Goal: Information Seeking & Learning: Learn about a topic

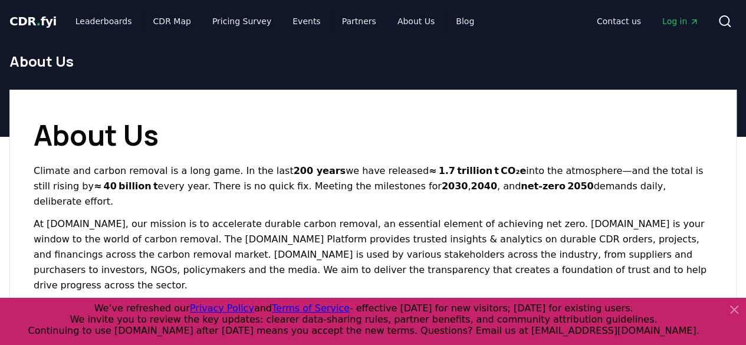
click at [733, 313] on icon at bounding box center [734, 309] width 14 height 14
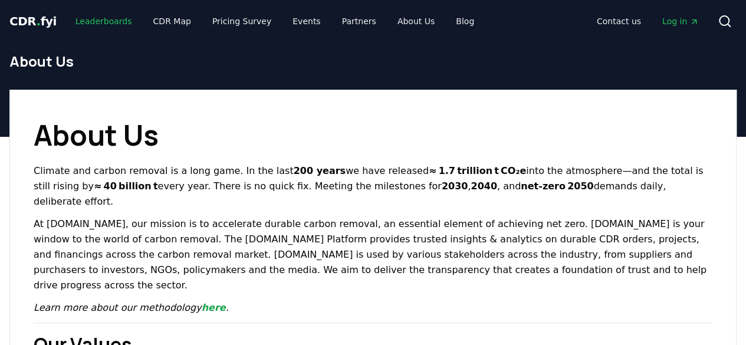
click at [86, 24] on link "Leaderboards" at bounding box center [103, 21] width 75 height 21
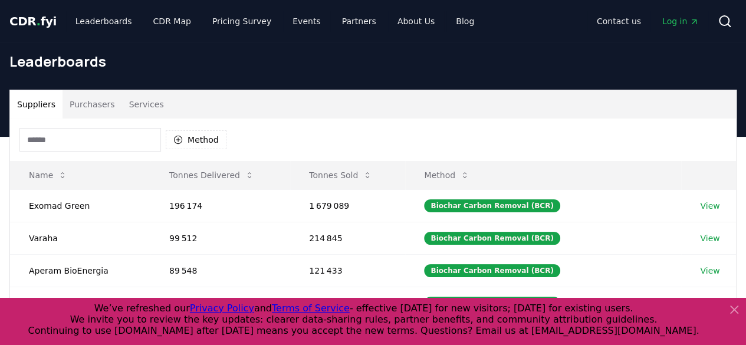
click at [729, 310] on icon at bounding box center [734, 309] width 14 height 14
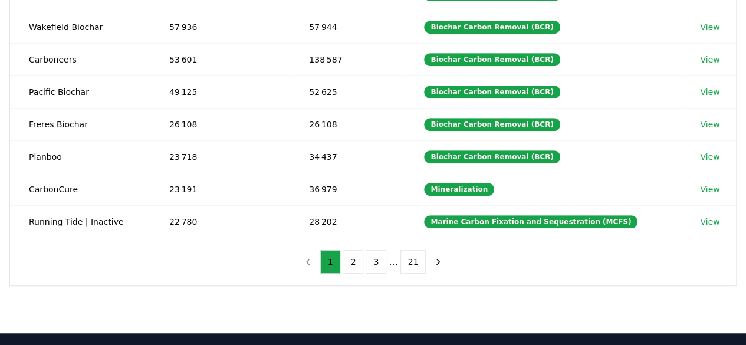
scroll to position [277, 0]
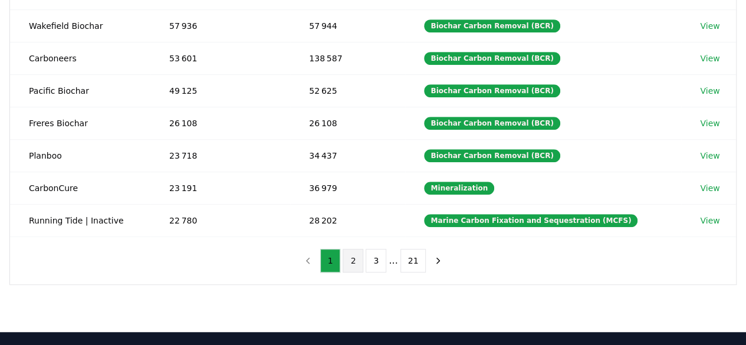
click at [355, 254] on button "2" at bounding box center [353, 261] width 21 height 24
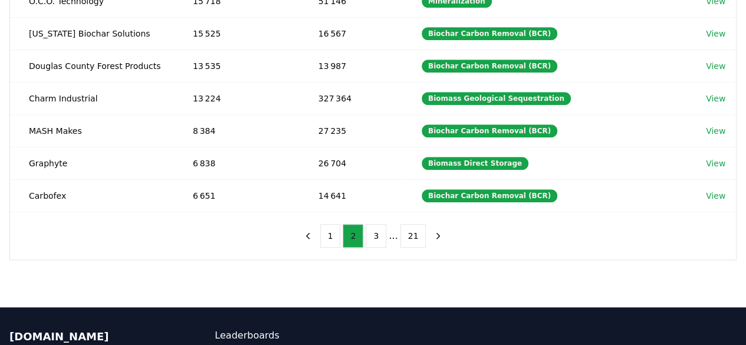
scroll to position [305, 0]
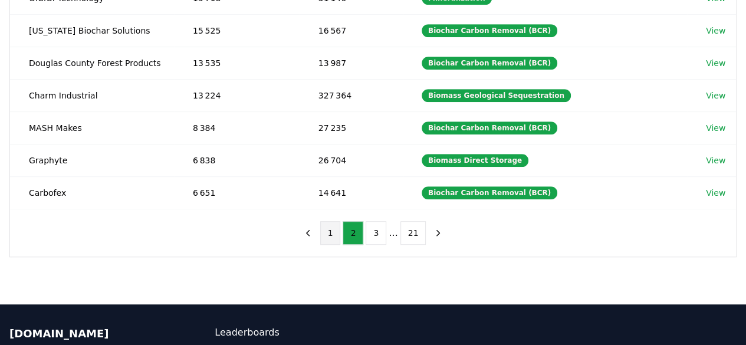
click at [333, 235] on button "1" at bounding box center [330, 233] width 21 height 24
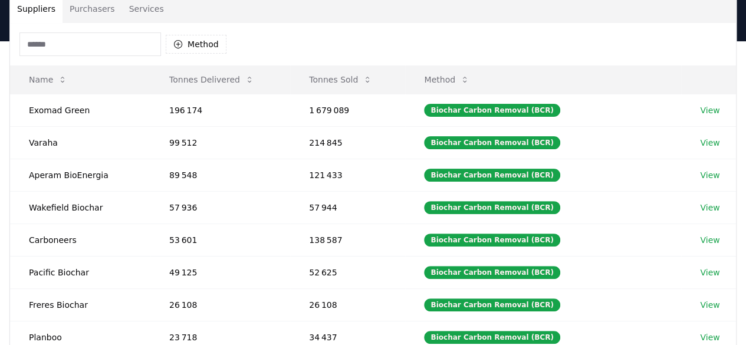
scroll to position [94, 0]
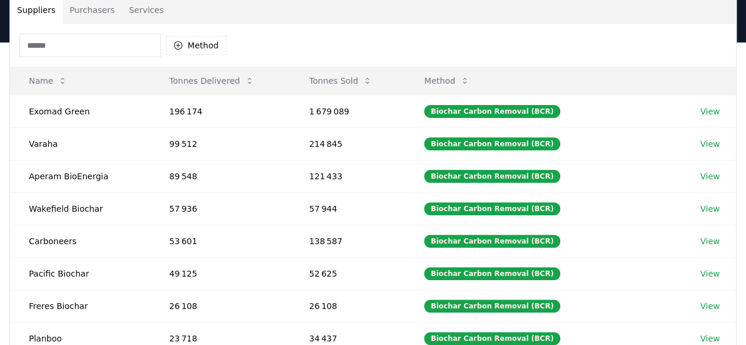
click at [710, 113] on link "View" at bounding box center [709, 112] width 19 height 12
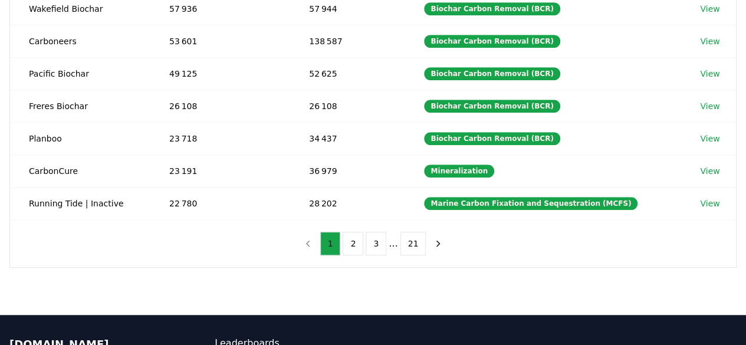
scroll to position [296, 0]
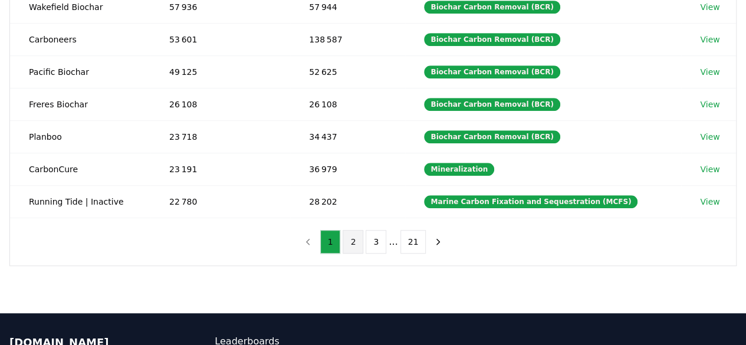
click at [355, 235] on button "2" at bounding box center [353, 242] width 21 height 24
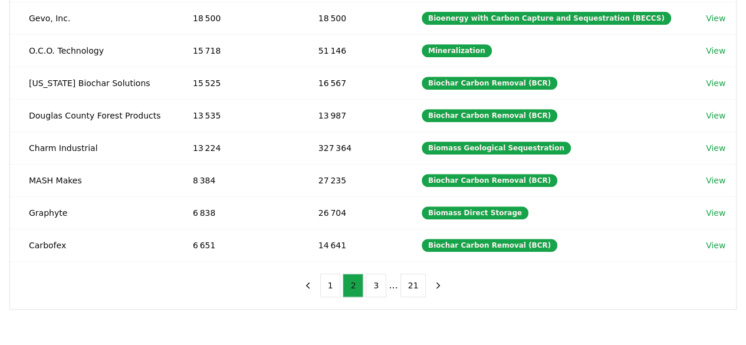
scroll to position [256, 0]
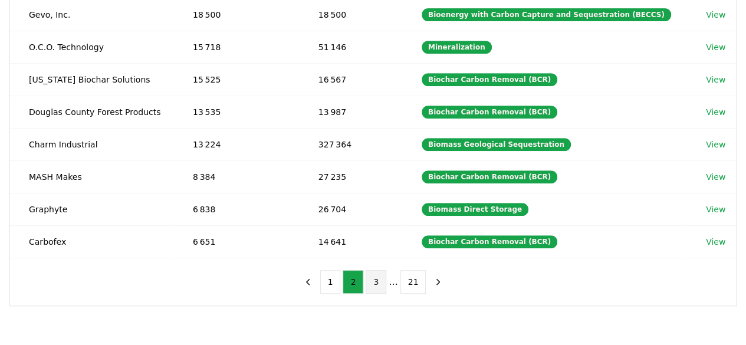
click at [375, 279] on button "3" at bounding box center [376, 282] width 21 height 24
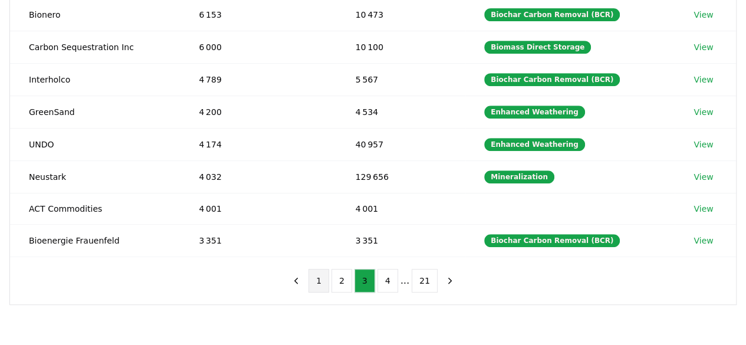
click at [321, 276] on button "1" at bounding box center [318, 281] width 21 height 24
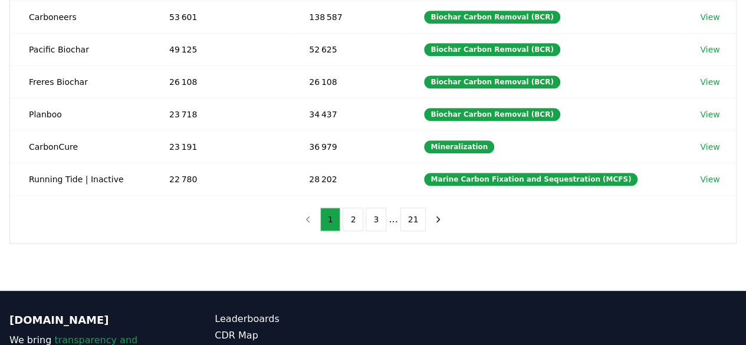
scroll to position [330, 0]
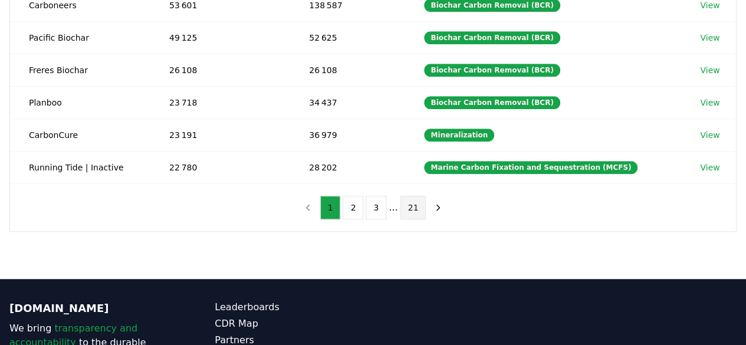
click at [406, 206] on button "21" at bounding box center [413, 208] width 26 height 24
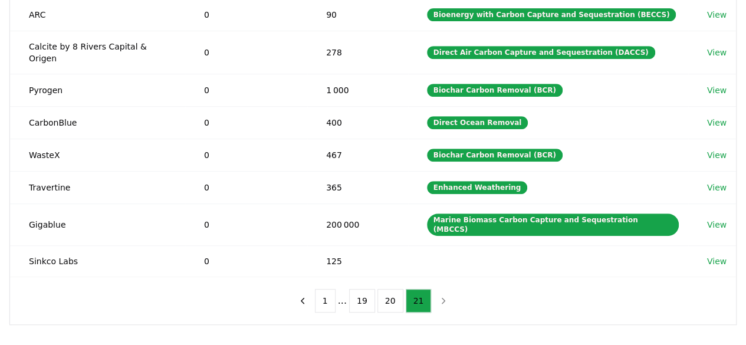
scroll to position [256, 0]
click at [388, 289] on button "20" at bounding box center [390, 301] width 26 height 24
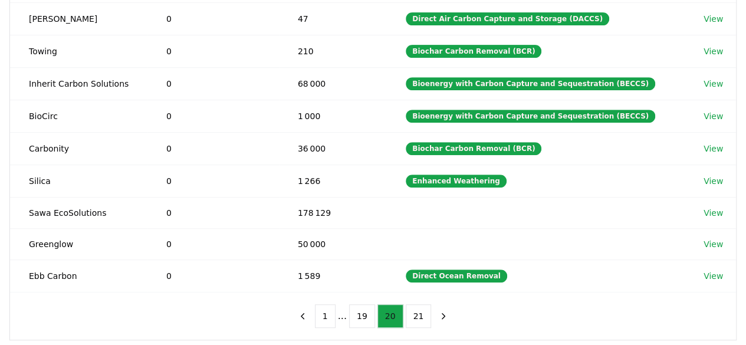
scroll to position [225, 0]
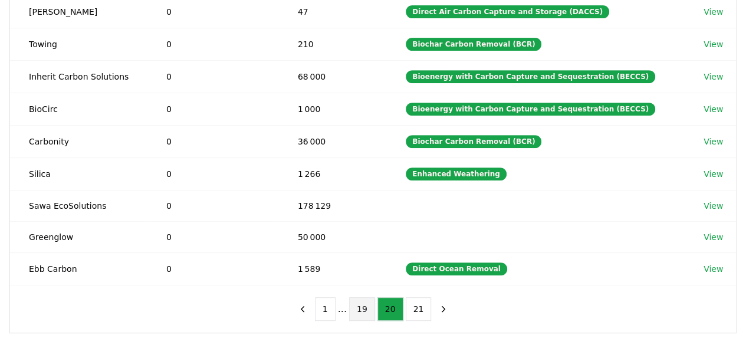
click at [357, 301] on button "19" at bounding box center [362, 309] width 26 height 24
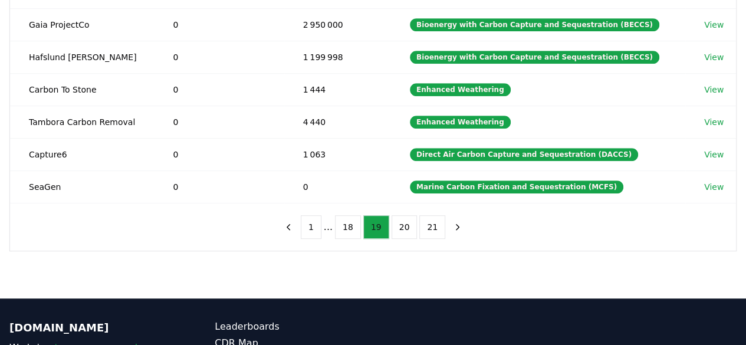
scroll to position [313, 0]
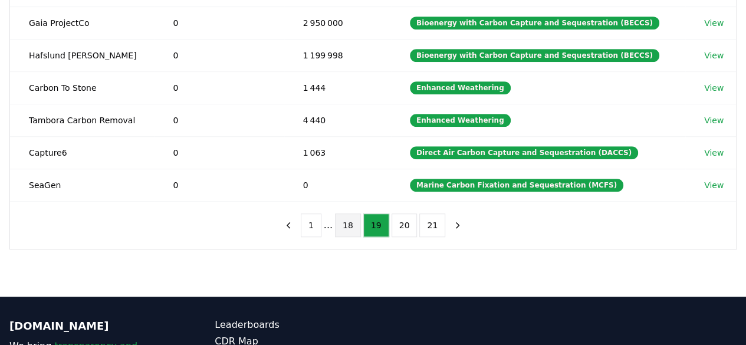
click at [350, 218] on button "18" at bounding box center [348, 225] width 26 height 24
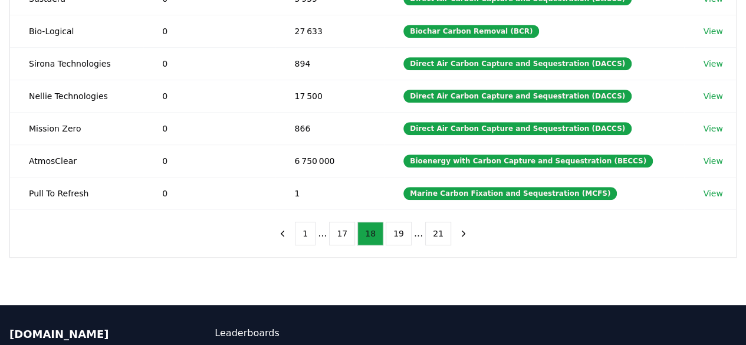
scroll to position [304, 0]
click at [341, 231] on button "17" at bounding box center [342, 234] width 26 height 24
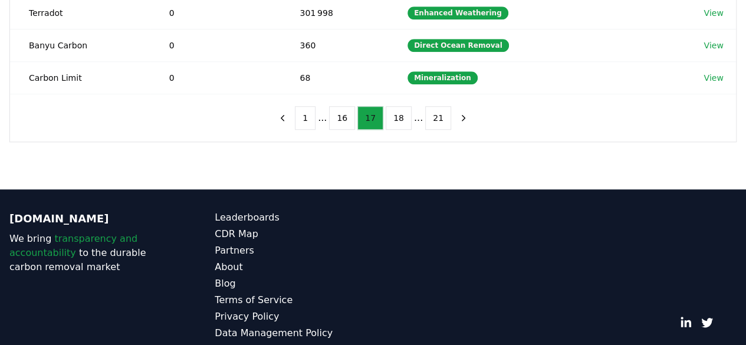
scroll to position [420, 0]
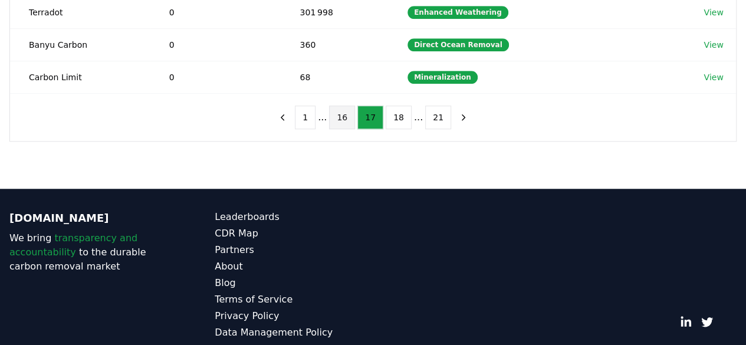
click at [351, 120] on button "16" at bounding box center [342, 118] width 26 height 24
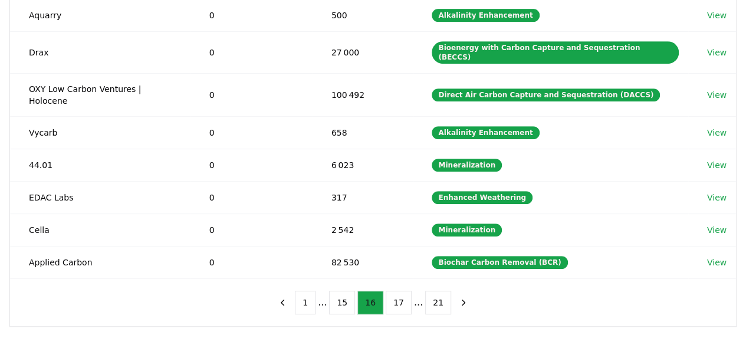
scroll to position [268, 0]
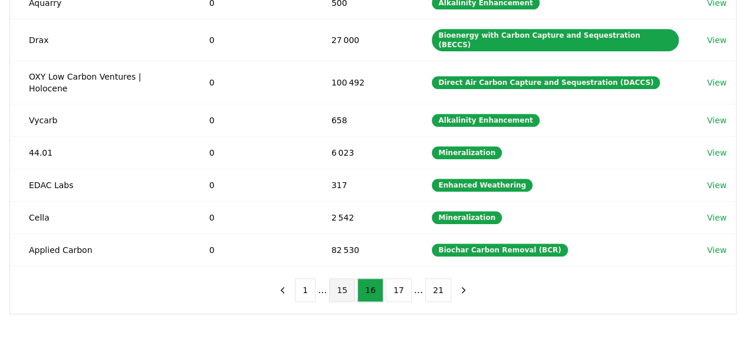
click at [343, 278] on button "15" at bounding box center [342, 290] width 26 height 24
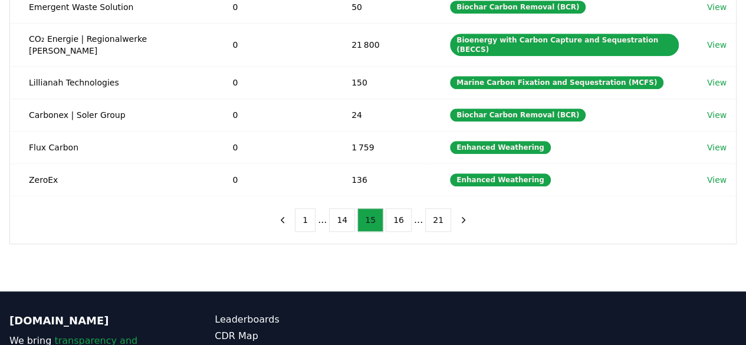
scroll to position [329, 0]
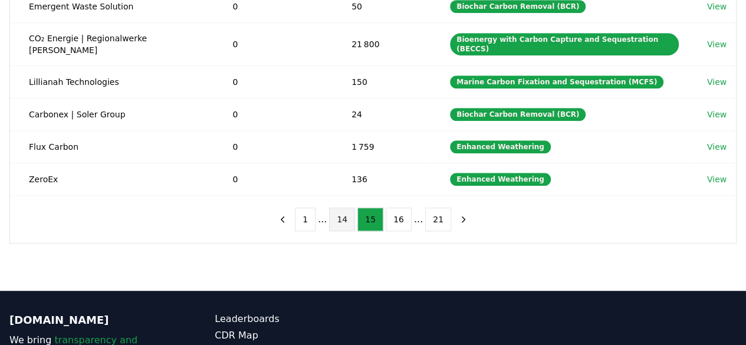
click at [341, 208] on button "14" at bounding box center [342, 220] width 26 height 24
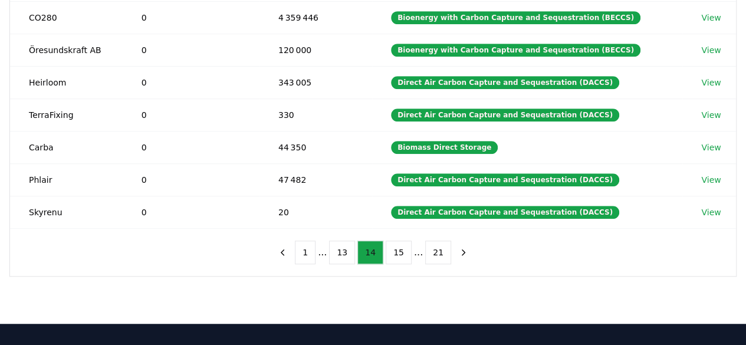
scroll to position [289, 0]
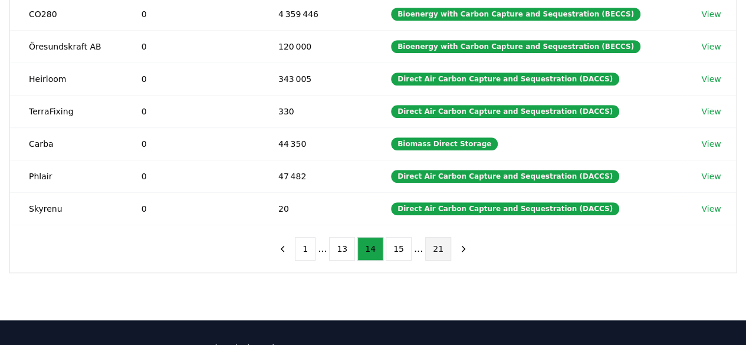
click at [429, 242] on button "21" at bounding box center [438, 249] width 26 height 24
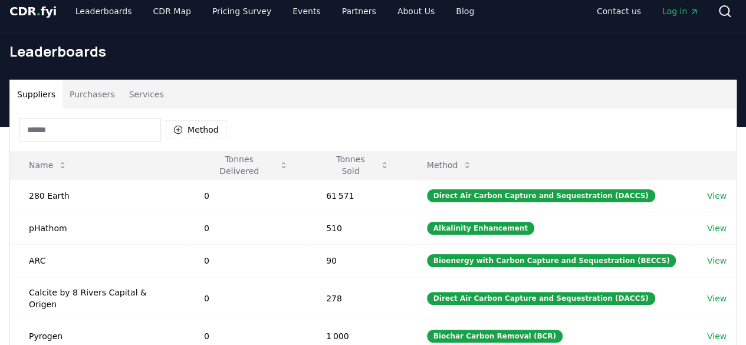
scroll to position [9, 0]
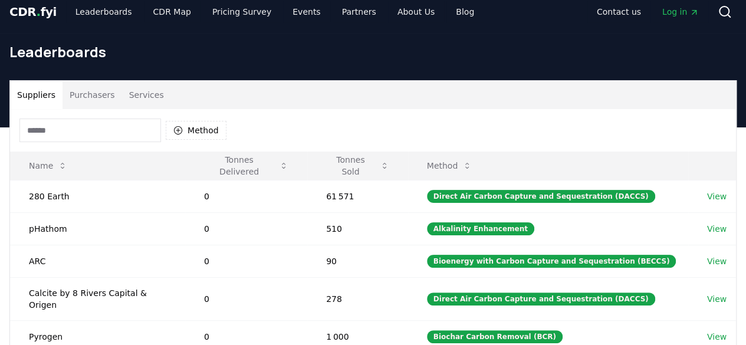
click at [94, 98] on button "Purchasers" at bounding box center [93, 95] width 60 height 28
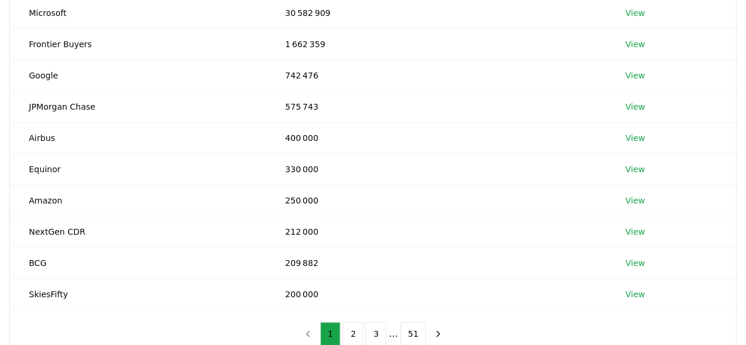
scroll to position [193, 0]
click at [413, 335] on button "51" at bounding box center [413, 333] width 26 height 24
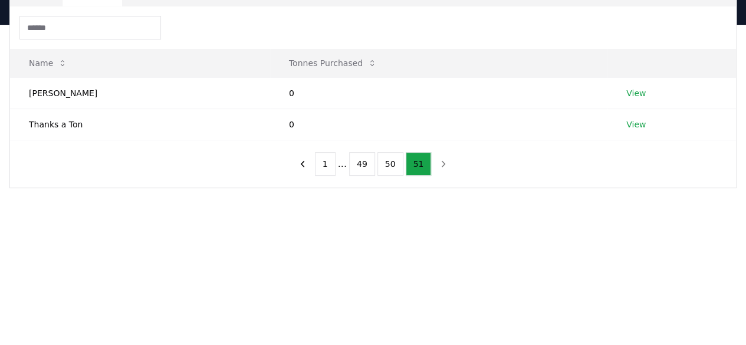
scroll to position [100, 0]
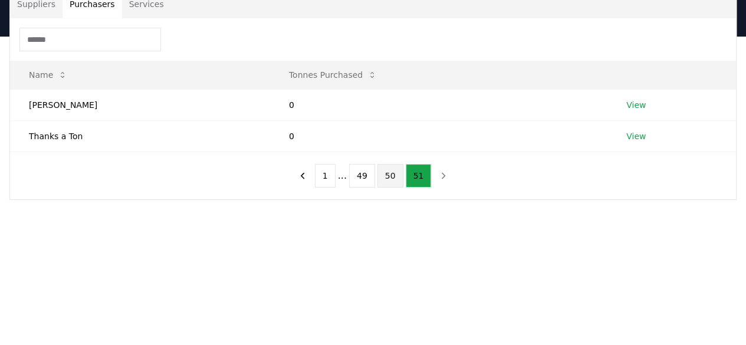
click at [388, 175] on button "50" at bounding box center [390, 176] width 26 height 24
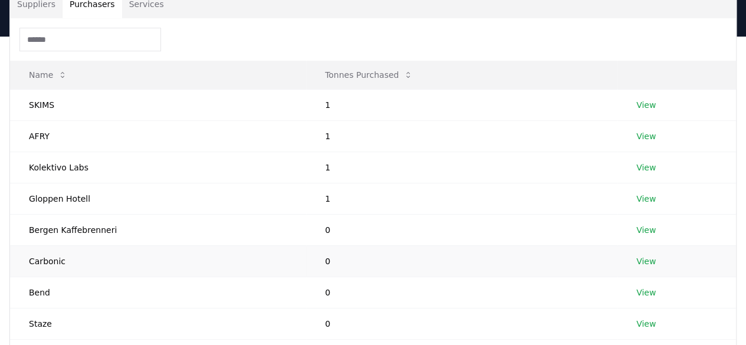
click at [374, 274] on td "0" at bounding box center [461, 260] width 311 height 31
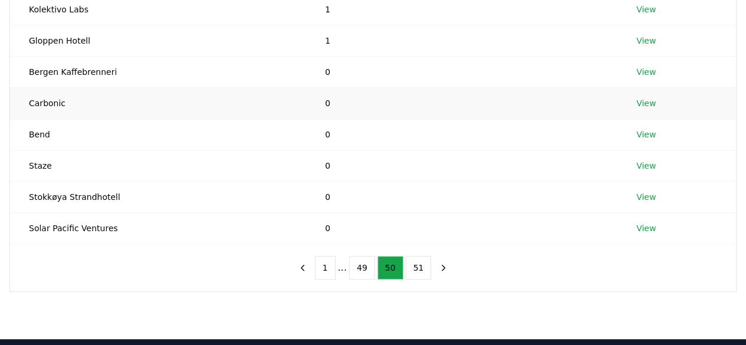
scroll to position [261, 0]
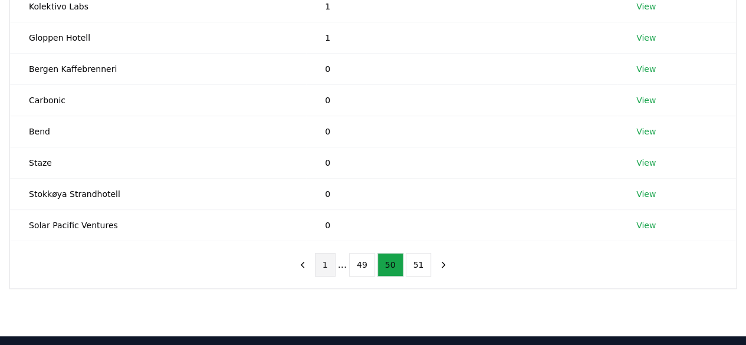
click at [329, 262] on button "1" at bounding box center [325, 265] width 21 height 24
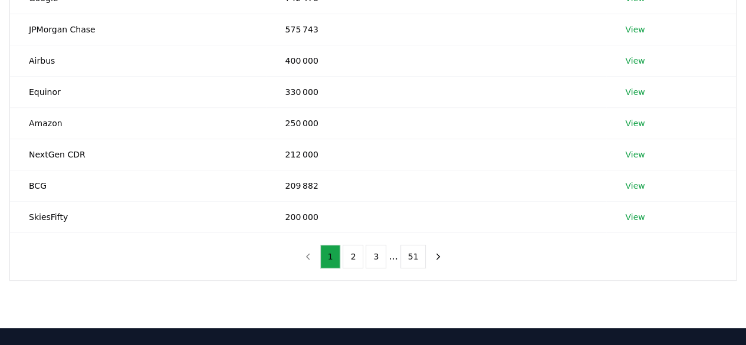
scroll to position [277, 0]
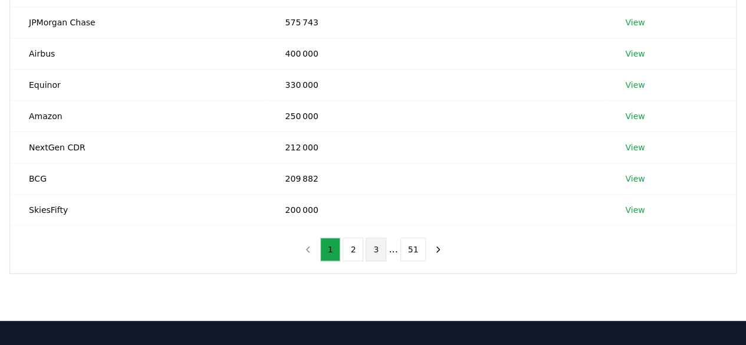
click at [377, 246] on button "3" at bounding box center [376, 250] width 21 height 24
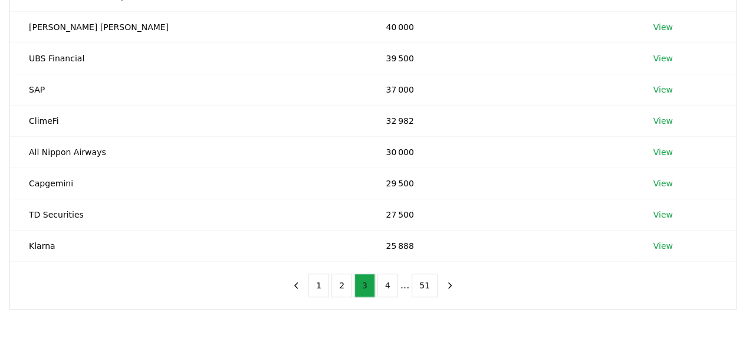
scroll to position [243, 0]
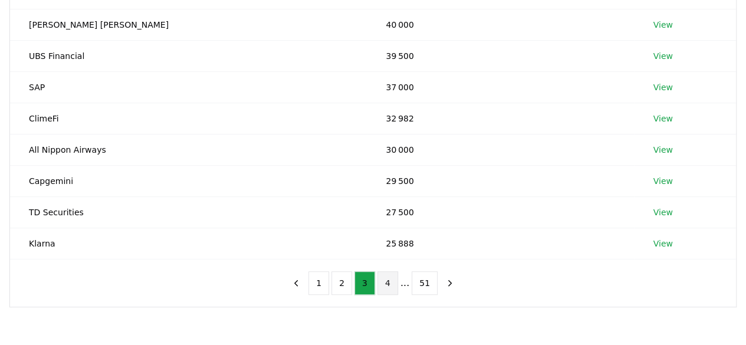
click at [387, 281] on button "4" at bounding box center [387, 283] width 21 height 24
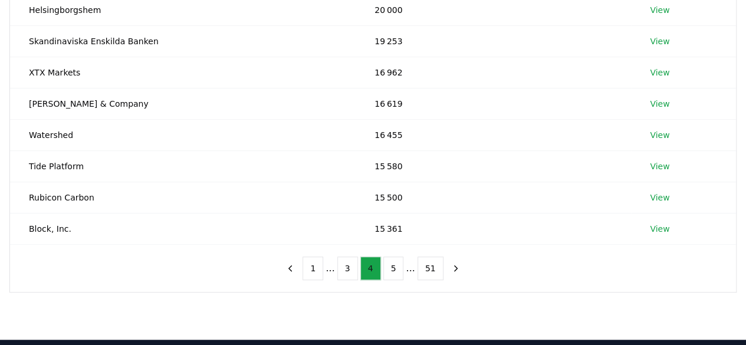
scroll to position [258, 0]
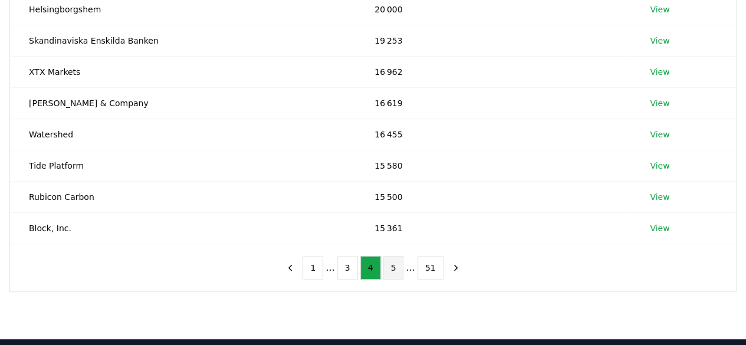
click at [392, 266] on button "5" at bounding box center [393, 268] width 21 height 24
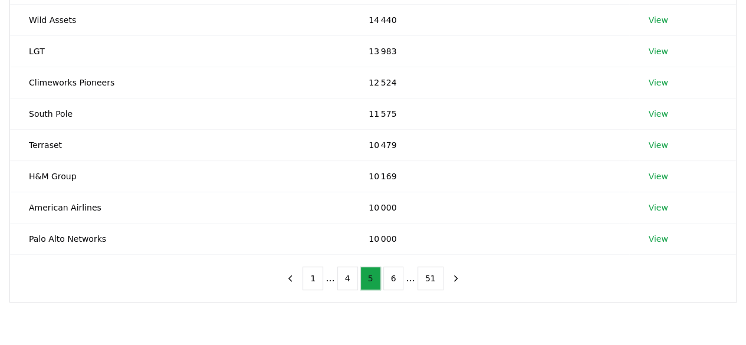
scroll to position [248, 0]
click at [391, 270] on button "6" at bounding box center [393, 279] width 21 height 24
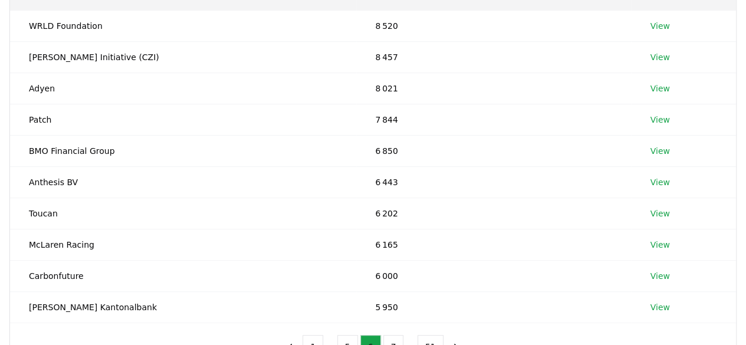
scroll to position [179, 0]
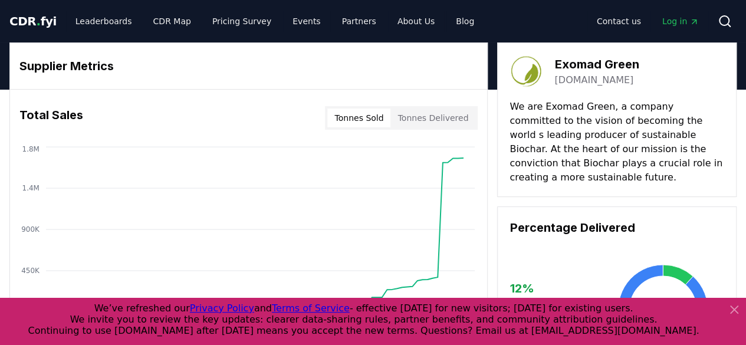
click at [733, 314] on icon at bounding box center [734, 309] width 14 height 14
